Goal: Task Accomplishment & Management: Manage account settings

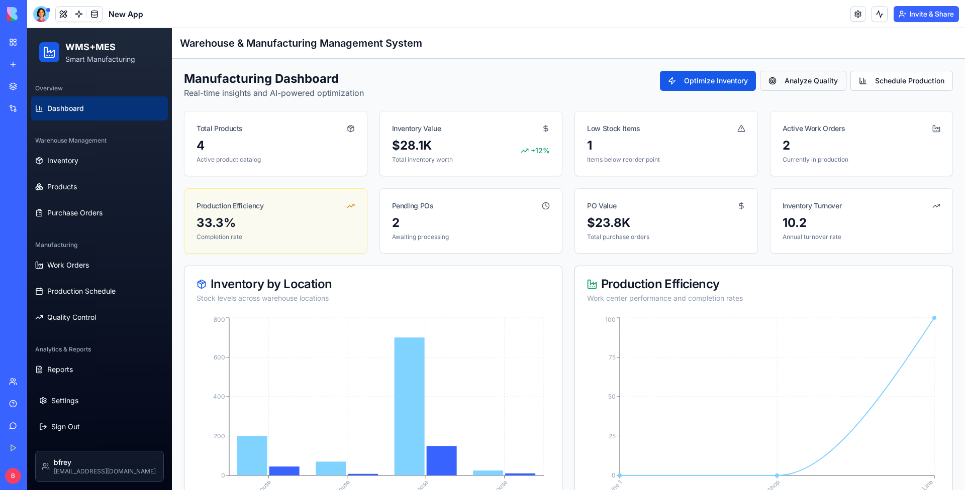
click at [691, 88] on button "Analyze Quality" at bounding box center [803, 81] width 86 height 20
click at [691, 82] on button "Schedule Production" at bounding box center [901, 81] width 103 height 20
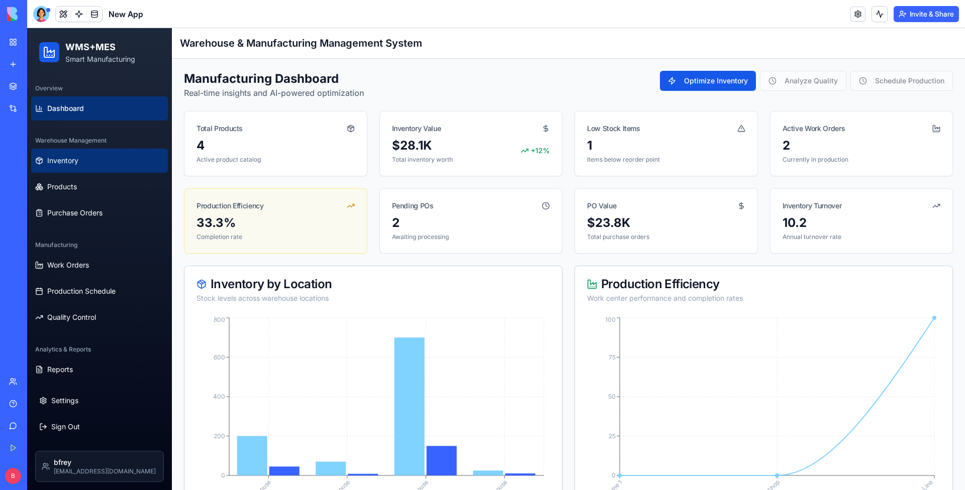
click at [84, 165] on button "Inventory" at bounding box center [99, 161] width 137 height 24
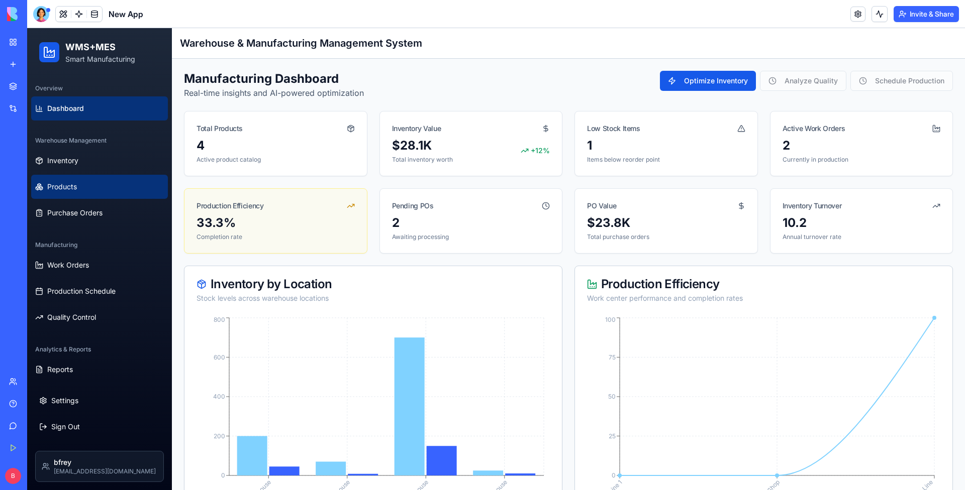
click at [72, 195] on button "Products" at bounding box center [99, 187] width 137 height 24
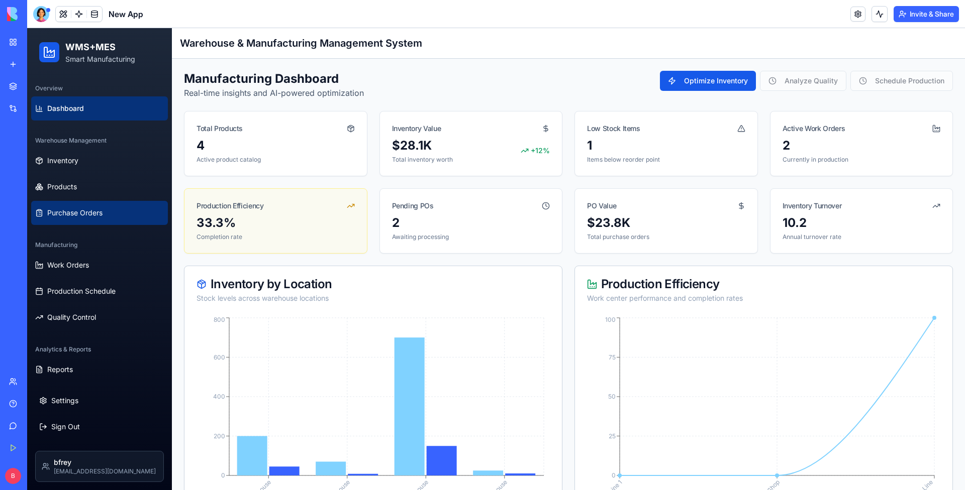
click at [67, 222] on button "Purchase Orders" at bounding box center [99, 213] width 137 height 24
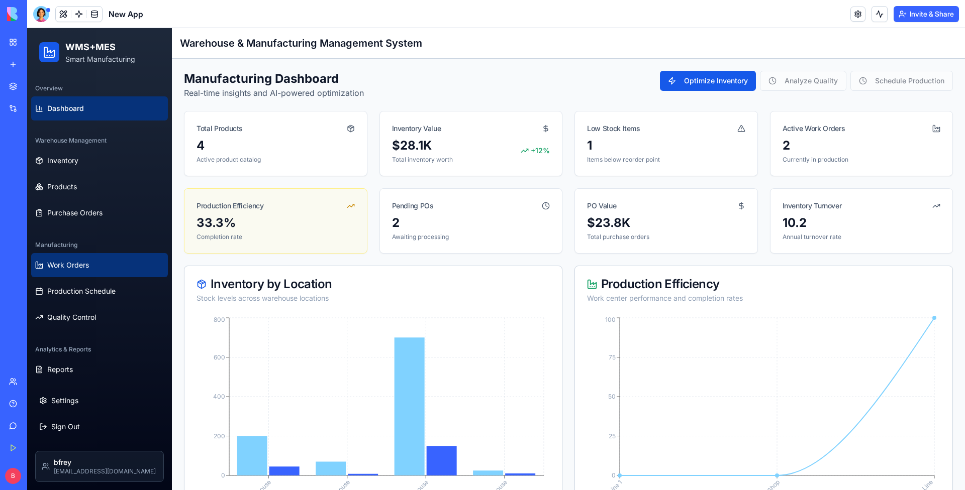
click at [57, 276] on button "Work Orders" at bounding box center [99, 265] width 137 height 24
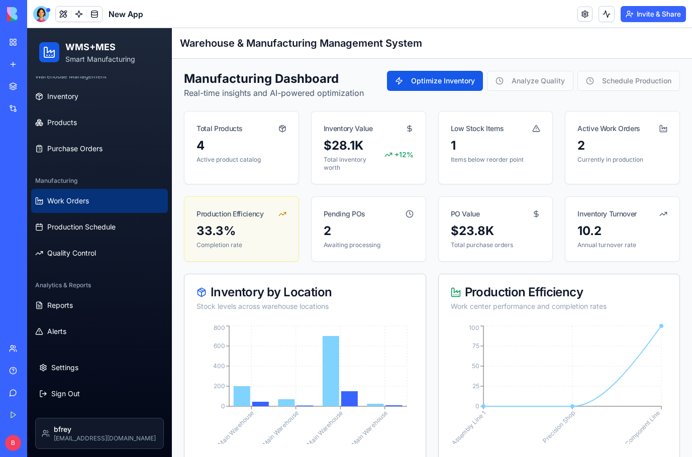
scroll to position [64, 0]
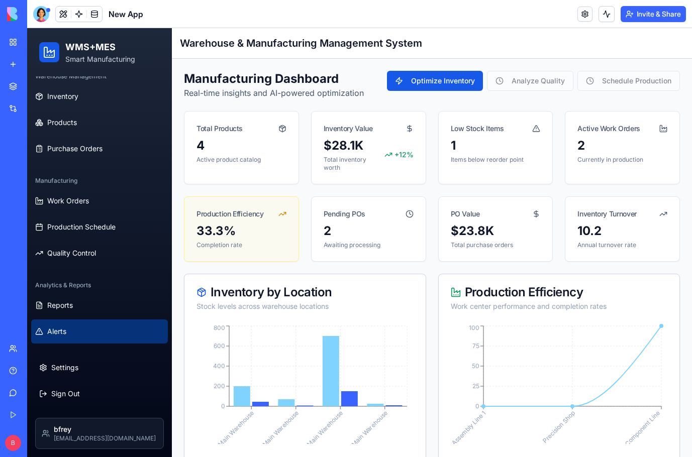
click at [71, 322] on button "Alerts" at bounding box center [99, 332] width 137 height 24
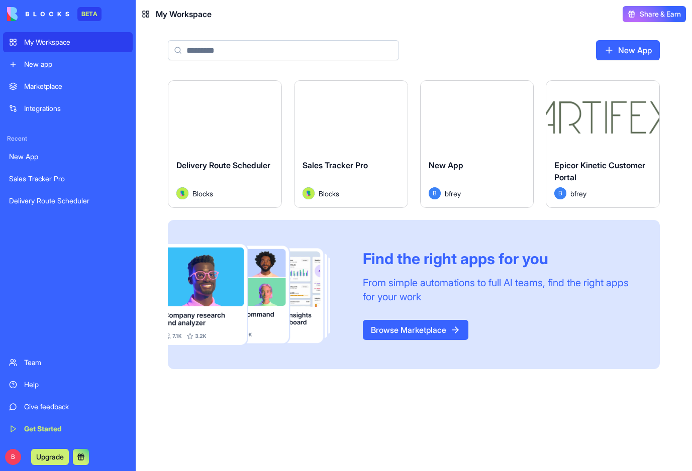
click at [60, 181] on div "Sales Tracker Pro" at bounding box center [68, 179] width 118 height 10
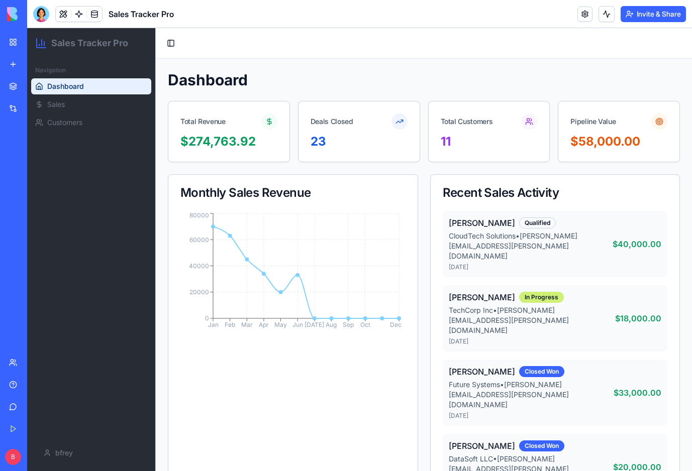
click at [37, 198] on div "Delivery Route Scheduler" at bounding box center [23, 201] width 28 height 10
click at [31, 152] on div "New App" at bounding box center [23, 157] width 28 height 10
click at [14, 44] on link "My Workspace" at bounding box center [23, 42] width 40 height 20
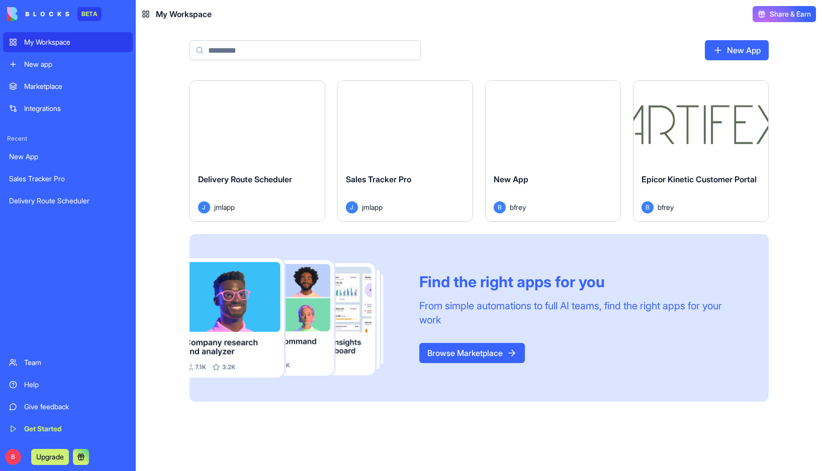
click at [164, 173] on div "Launch Delivery Route Scheduler J jmlapp Launch Sales Tracker Pro J jmlapp Laun…" at bounding box center [478, 247] width 643 height 334
click at [367, 195] on div "Sales Tracker Pro" at bounding box center [405, 187] width 119 height 28
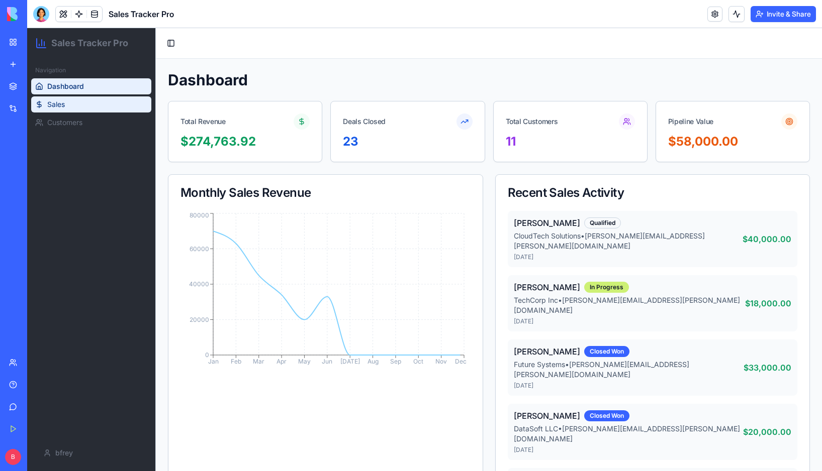
click at [77, 107] on link "Sales" at bounding box center [91, 104] width 120 height 16
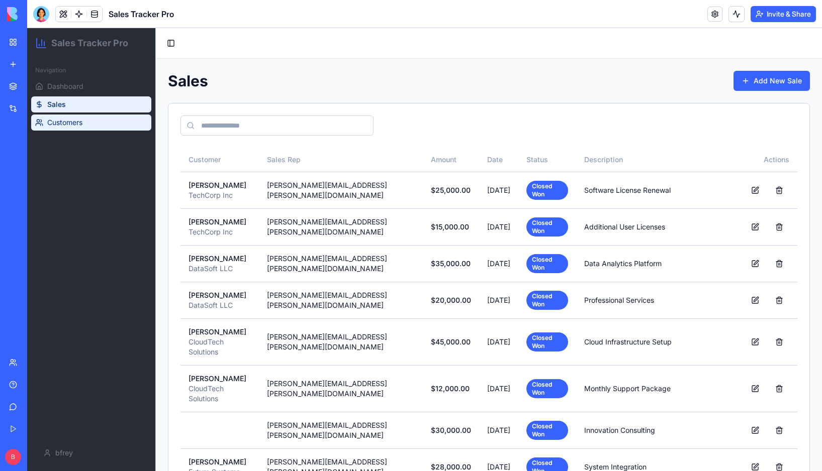
click at [82, 124] on span "Customers" at bounding box center [64, 123] width 35 height 10
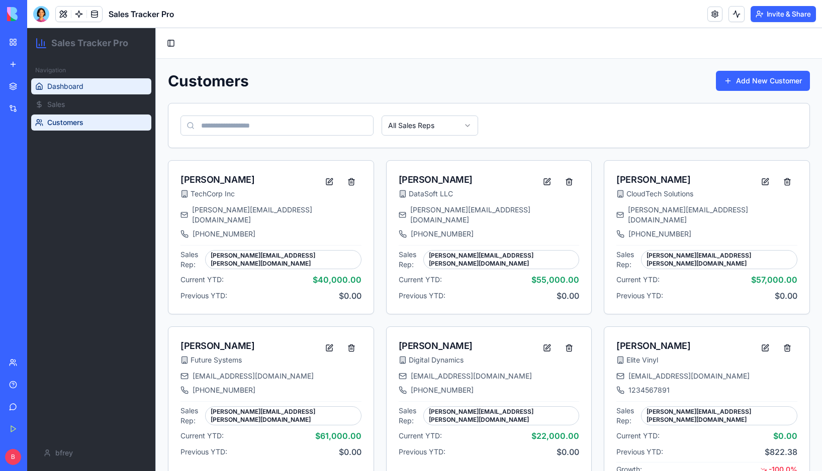
click at [87, 91] on link "Dashboard" at bounding box center [91, 86] width 120 height 16
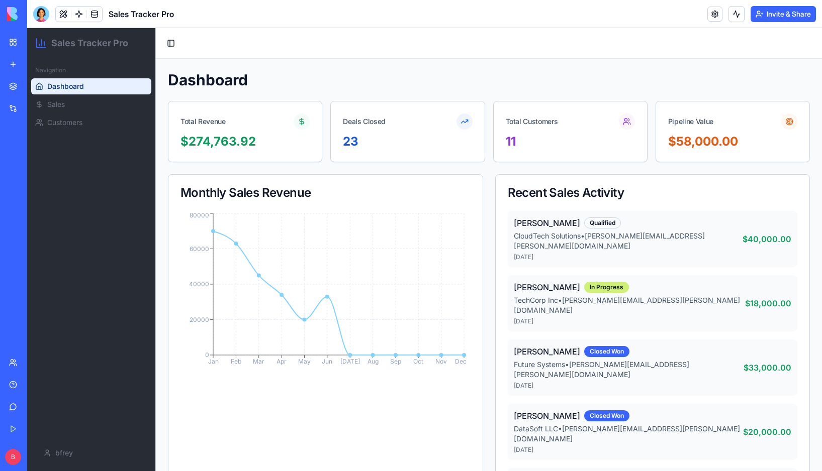
click at [22, 46] on link "My Workspace" at bounding box center [23, 42] width 40 height 20
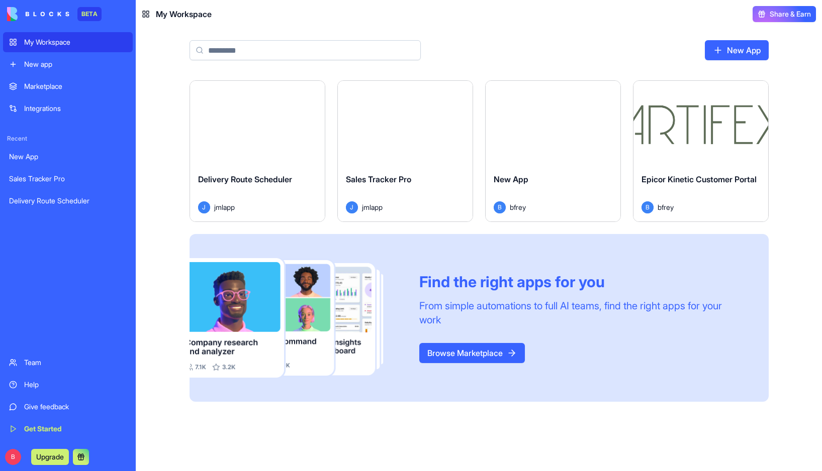
click at [45, 43] on div "My Workspace" at bounding box center [75, 42] width 103 height 10
click at [524, 185] on div "New App" at bounding box center [552, 187] width 119 height 28
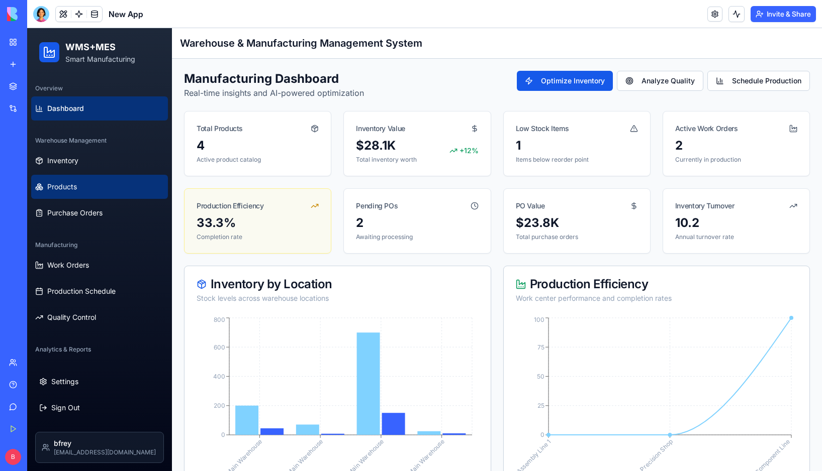
click at [90, 178] on button "Products" at bounding box center [99, 187] width 137 height 24
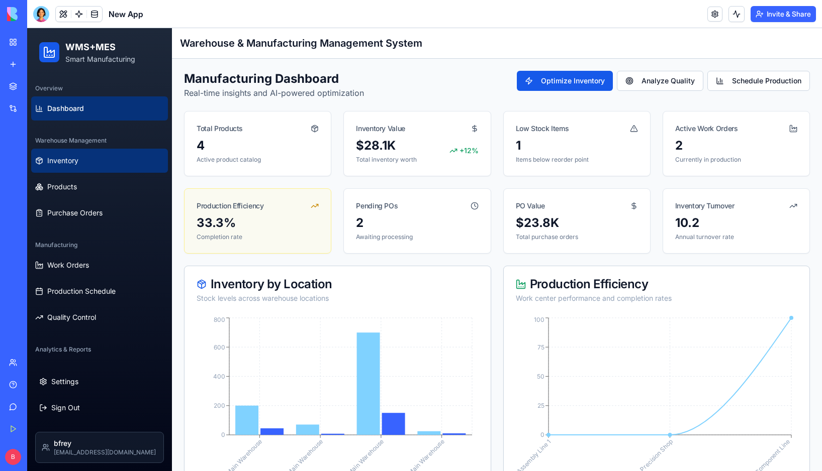
click at [56, 159] on span "Inventory" at bounding box center [62, 161] width 31 height 10
click at [56, 160] on span "Inventory" at bounding box center [62, 161] width 31 height 10
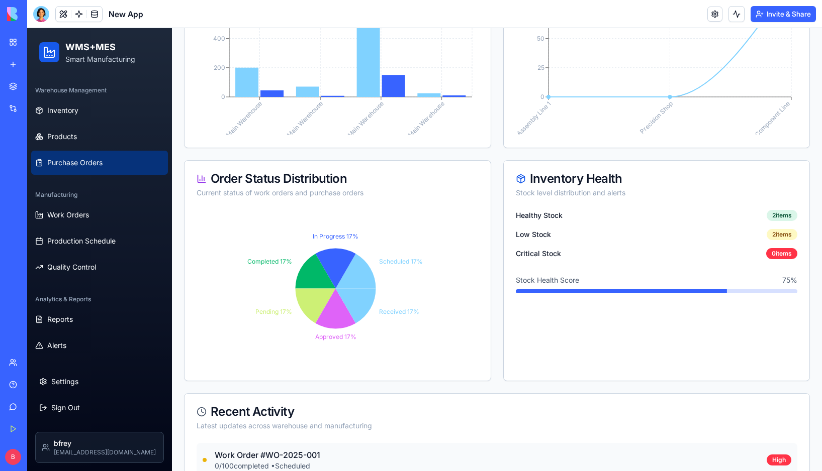
click at [56, 160] on span "Purchase Orders" at bounding box center [74, 163] width 55 height 10
click at [691, 20] on button at bounding box center [736, 14] width 16 height 16
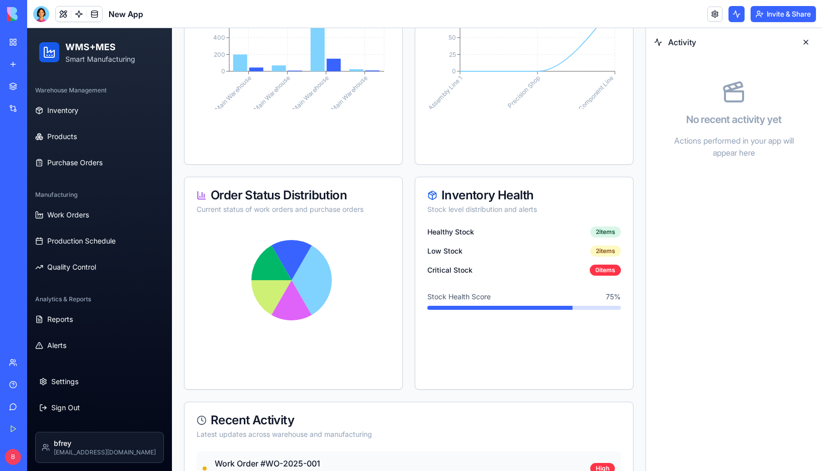
click at [691, 20] on button at bounding box center [736, 14] width 16 height 16
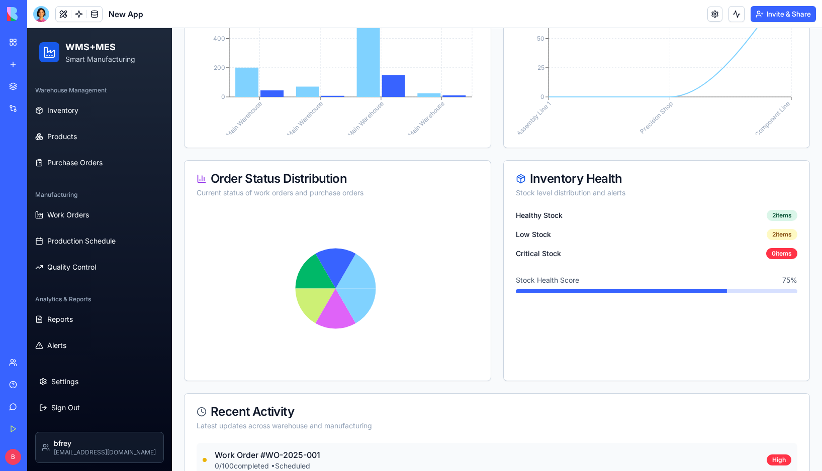
click at [691, 13] on link at bounding box center [714, 14] width 15 height 15
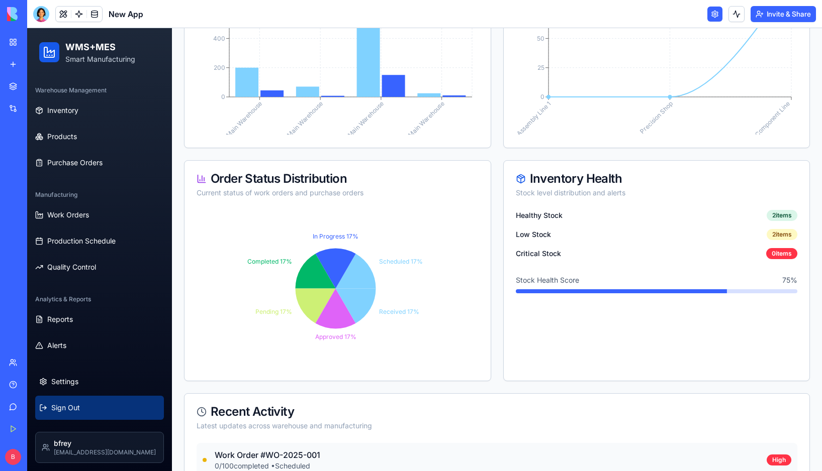
click at [82, 398] on button "Sign Out" at bounding box center [99, 408] width 129 height 24
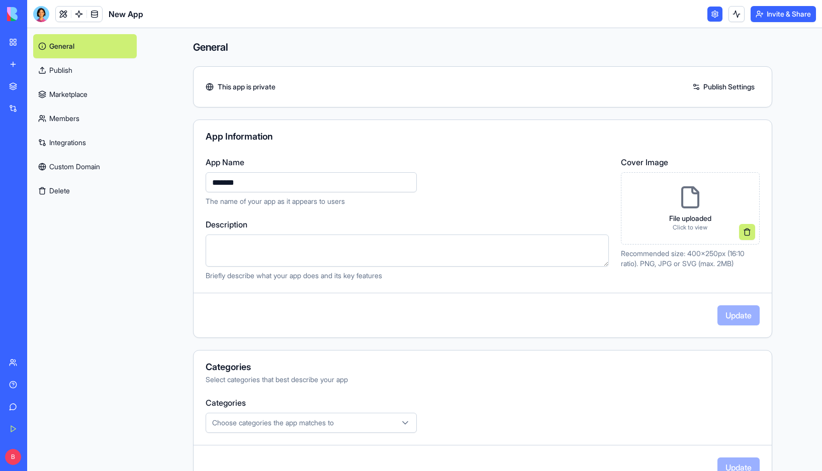
drag, startPoint x: 206, startPoint y: 181, endPoint x: 320, endPoint y: 191, distance: 115.1
click at [319, 192] on div "App Name ******* The name of your app as it appears to users" at bounding box center [407, 181] width 403 height 50
drag, startPoint x: 248, startPoint y: 187, endPoint x: 204, endPoint y: 186, distance: 44.2
click at [206, 186] on input "********" at bounding box center [311, 182] width 211 height 20
type input "*"
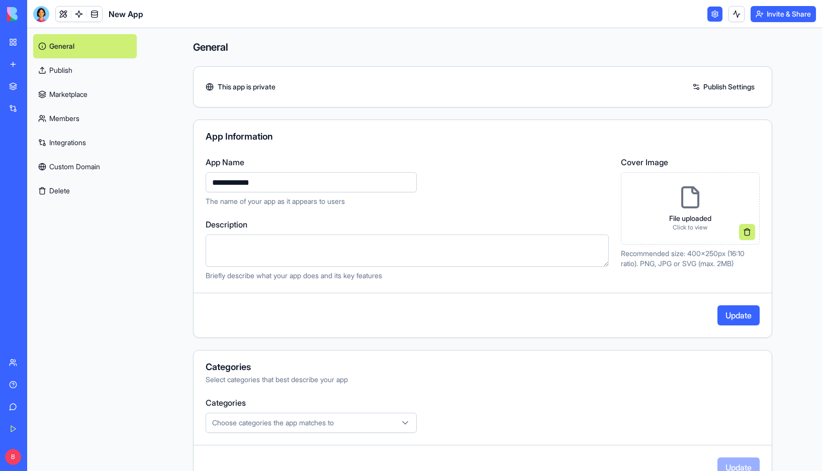
type input "**********"
click at [691, 326] on button "Update" at bounding box center [738, 316] width 42 height 20
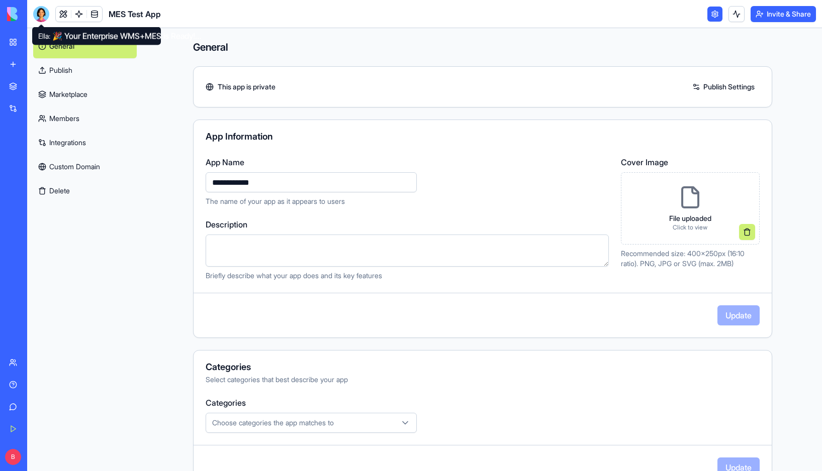
click at [32, 16] on header "MES Test App Invite & Share" at bounding box center [424, 14] width 795 height 28
click at [43, 16] on div at bounding box center [41, 14] width 16 height 16
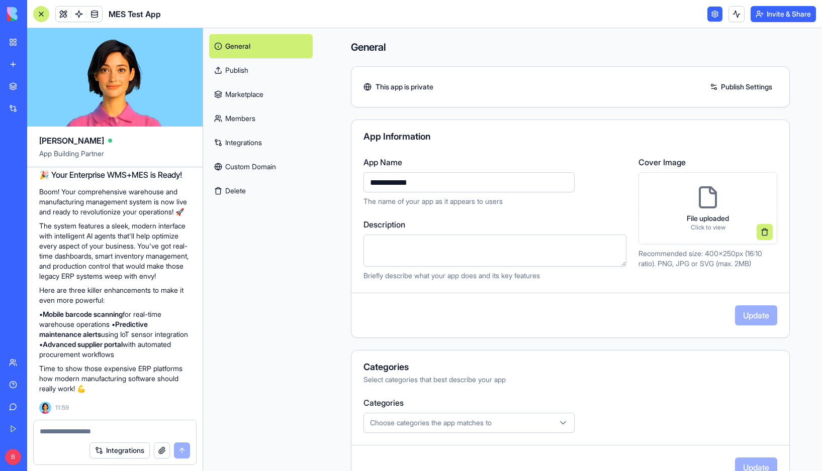
click at [20, 47] on link "My Workspace" at bounding box center [23, 42] width 40 height 20
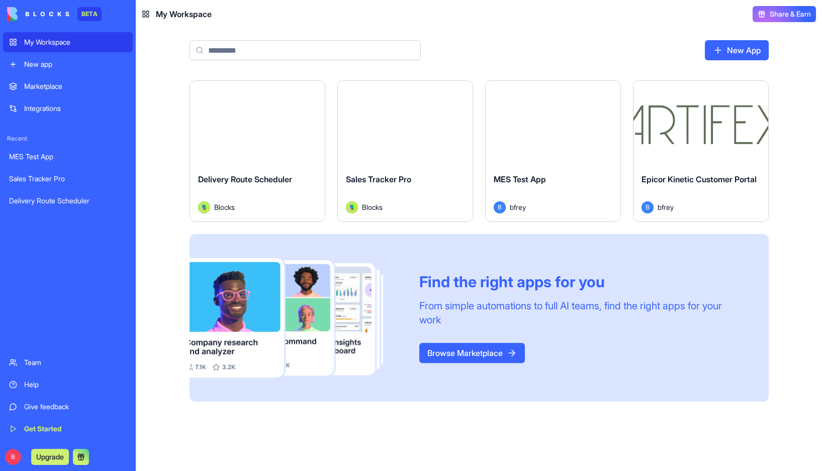
click at [531, 176] on span "MES Test App" at bounding box center [519, 179] width 52 height 10
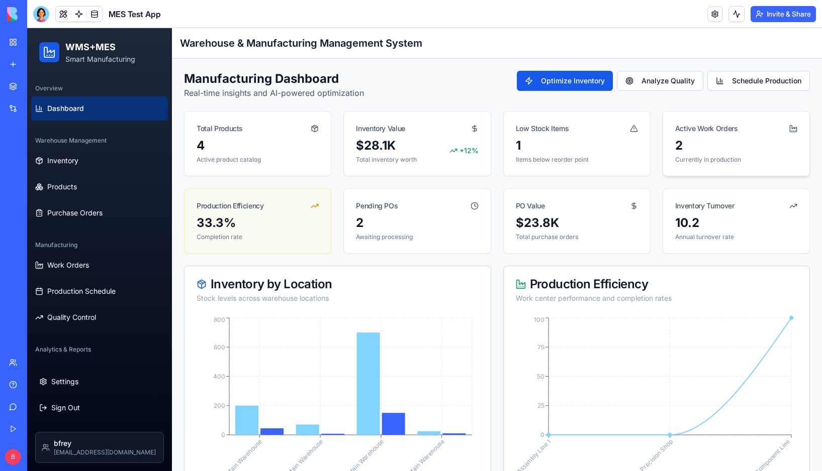
click at [721, 150] on div "2" at bounding box center [708, 146] width 66 height 16
click at [721, 127] on div "Active Work Orders" at bounding box center [736, 129] width 122 height 10
click at [789, 130] on icon at bounding box center [793, 129] width 8 height 8
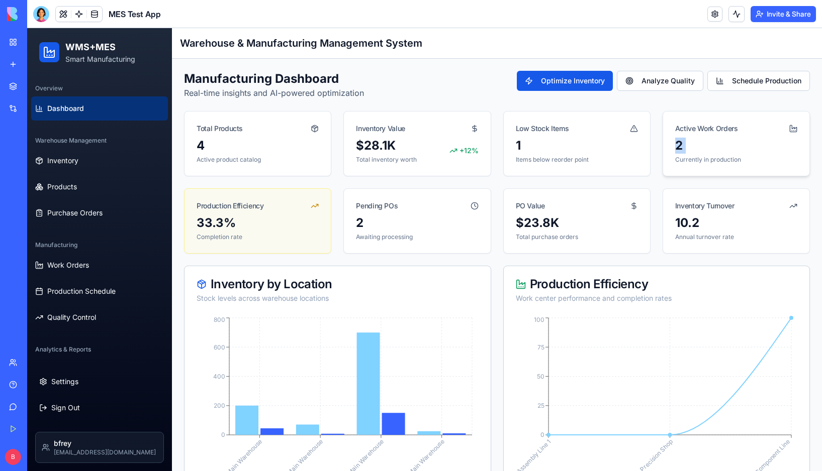
click at [789, 130] on icon at bounding box center [793, 129] width 8 height 8
click at [105, 166] on button "Inventory" at bounding box center [99, 161] width 137 height 24
click at [108, 165] on button "Inventory" at bounding box center [99, 161] width 137 height 24
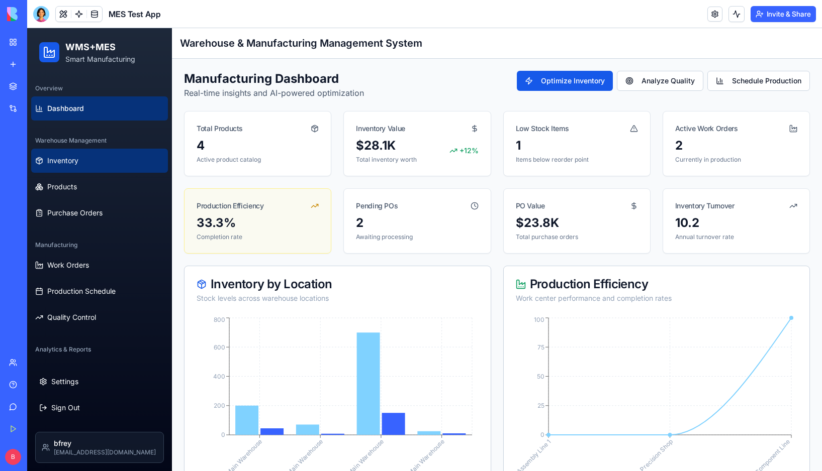
click at [108, 165] on button "Inventory" at bounding box center [99, 161] width 137 height 24
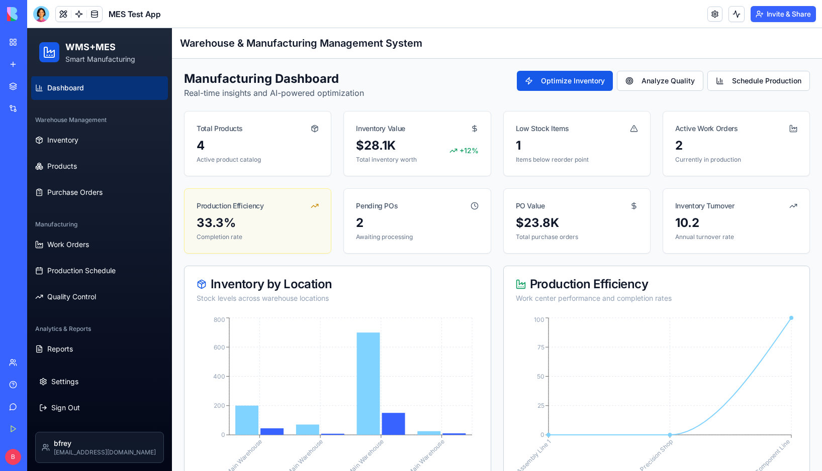
click at [221, 38] on h1 "Warehouse & Manufacturing Management System" at bounding box center [497, 43] width 634 height 14
click at [14, 11] on img at bounding box center [38, 14] width 62 height 14
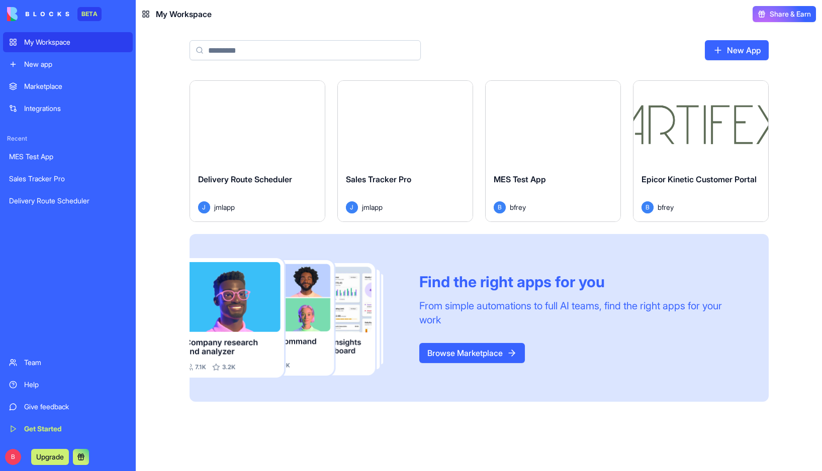
click at [516, 25] on header "My Workspace Share & Earn" at bounding box center [479, 14] width 686 height 28
